Goal: Information Seeking & Learning: Find specific fact

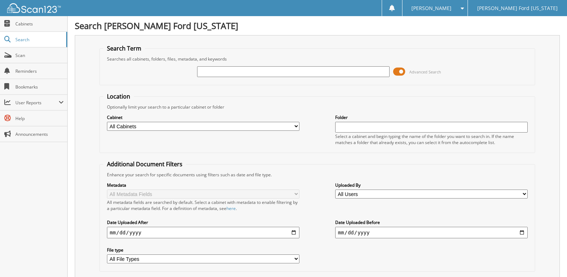
click at [23, 40] on span "Search" at bounding box center [38, 39] width 47 height 6
type input "19516"
click at [295, 94] on fieldset "Location Optionally limit your search to a particular cabinet or folder Cabinet…" at bounding box center [317, 122] width 436 height 60
drag, startPoint x: 221, startPoint y: 70, endPoint x: 124, endPoint y: 71, distance: 96.9
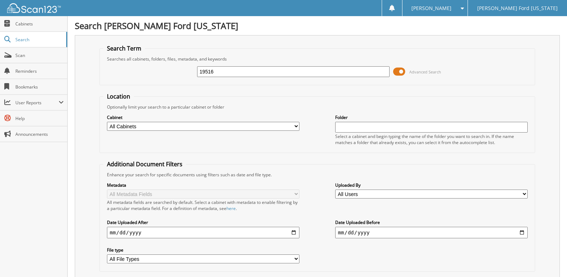
click at [124, 71] on div "19516 Advanced Search" at bounding box center [317, 71] width 428 height 19
type input "rvpro207"
drag, startPoint x: 180, startPoint y: 72, endPoint x: 128, endPoint y: 68, distance: 52.0
click at [128, 68] on div "rvpro207 Advanced Search" at bounding box center [317, 71] width 428 height 19
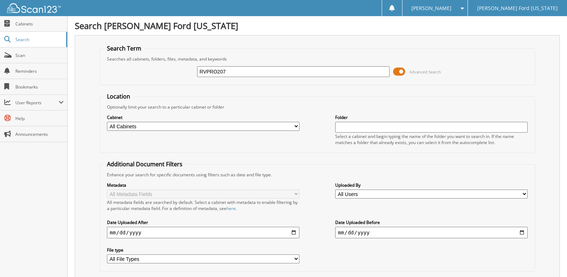
type input "RVPRO207"
drag, startPoint x: 231, startPoint y: 68, endPoint x: 137, endPoint y: 82, distance: 95.5
click at [137, 82] on fieldset "Search Term Searches all cabinets, folders, files, metadata, and keywords RVPRO…" at bounding box center [317, 64] width 436 height 41
type input "19516"
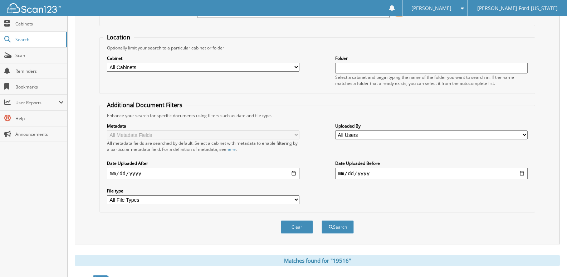
scroll to position [163, 0]
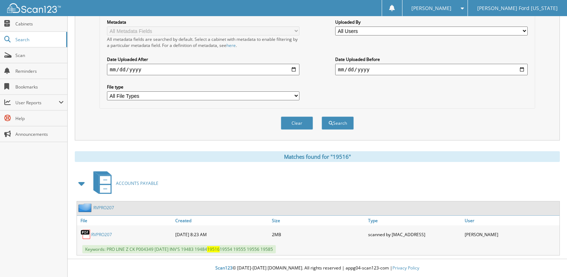
click at [105, 233] on link "RVPRO207" at bounding box center [101, 234] width 21 height 6
